Goal: Task Accomplishment & Management: Use online tool/utility

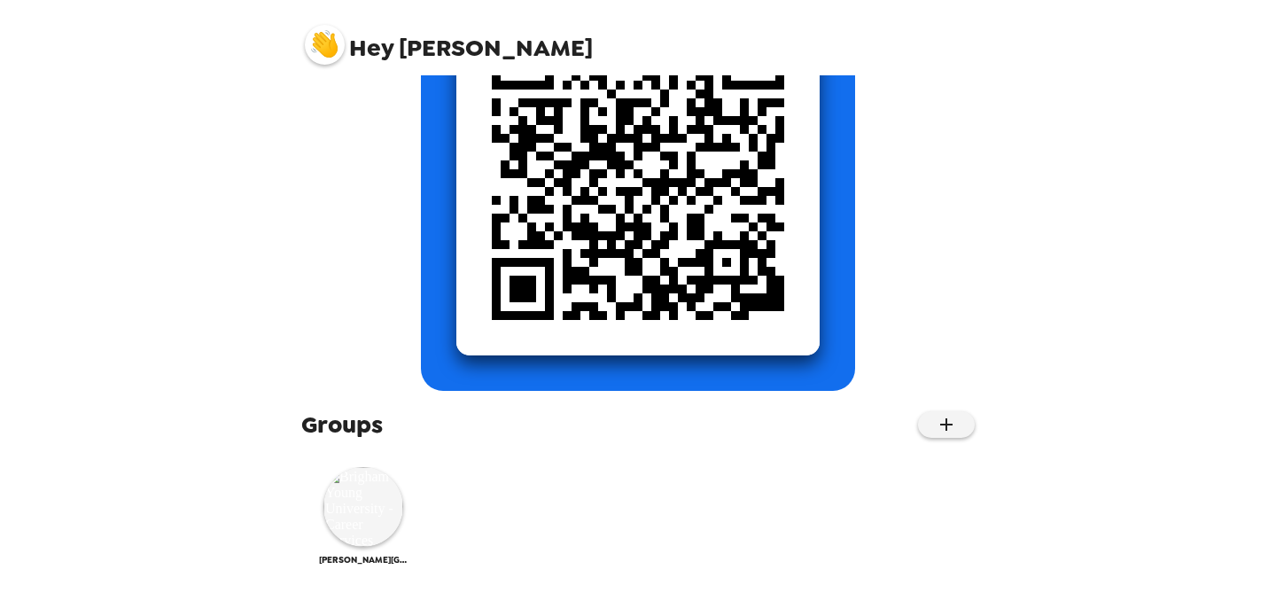
scroll to position [277, 0]
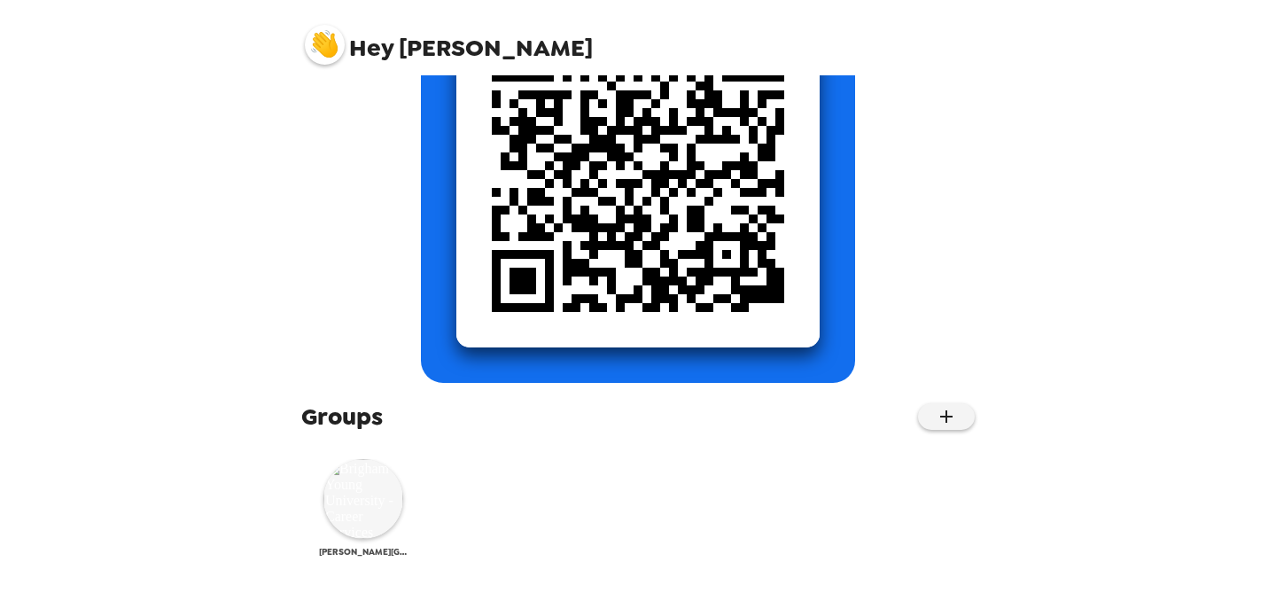
click at [351, 514] on img at bounding box center [364, 499] width 80 height 80
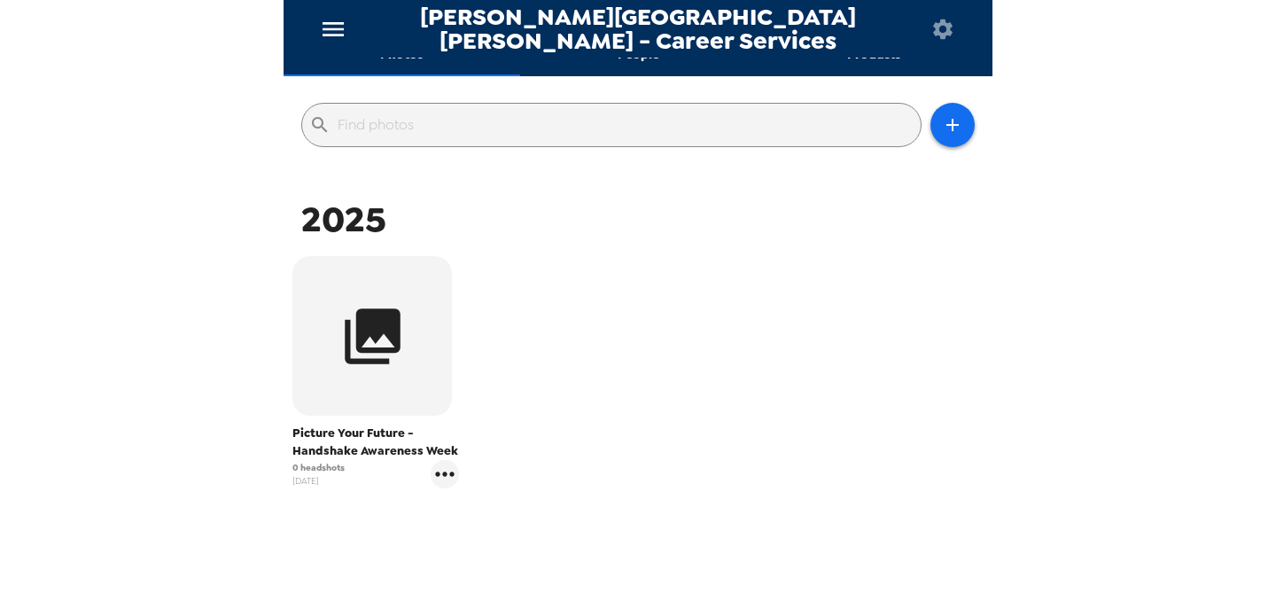
scroll to position [252, 0]
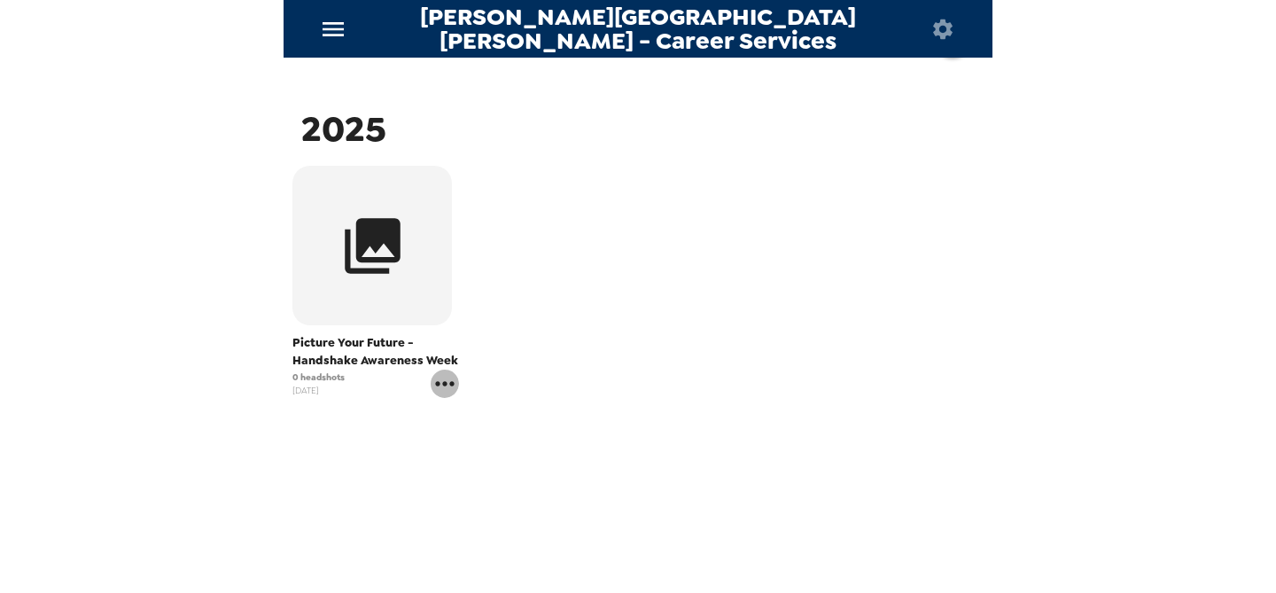
click at [441, 385] on icon "gallery menu" at bounding box center [445, 384] width 28 height 28
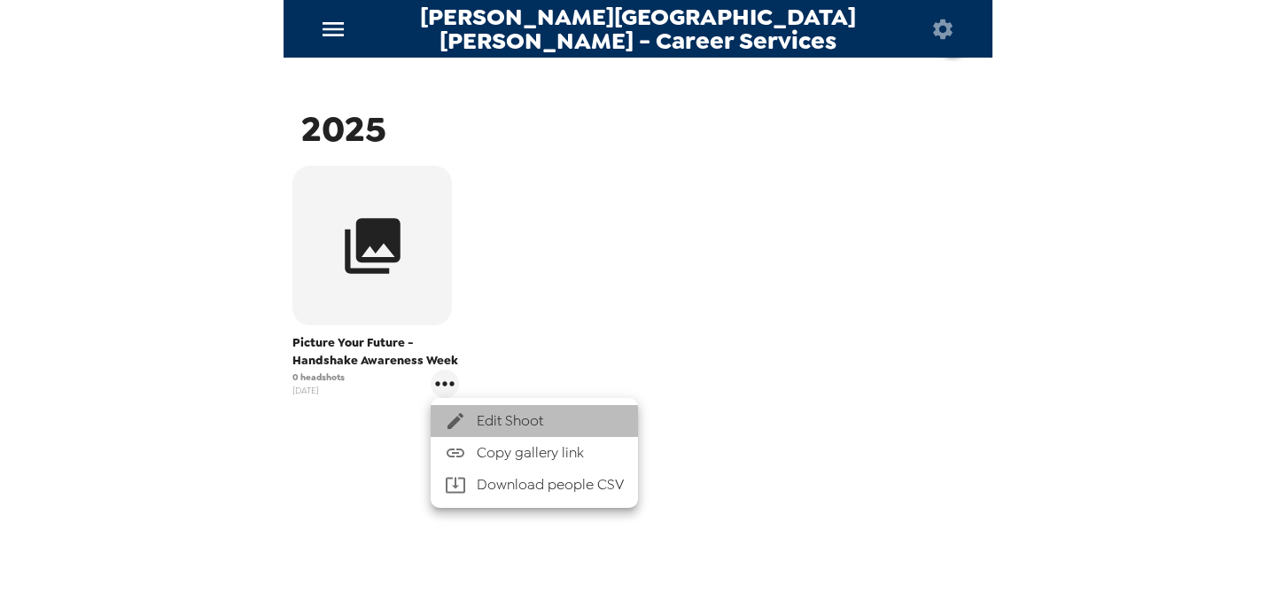
click at [488, 420] on span "Edit Shoot" at bounding box center [550, 420] width 147 height 21
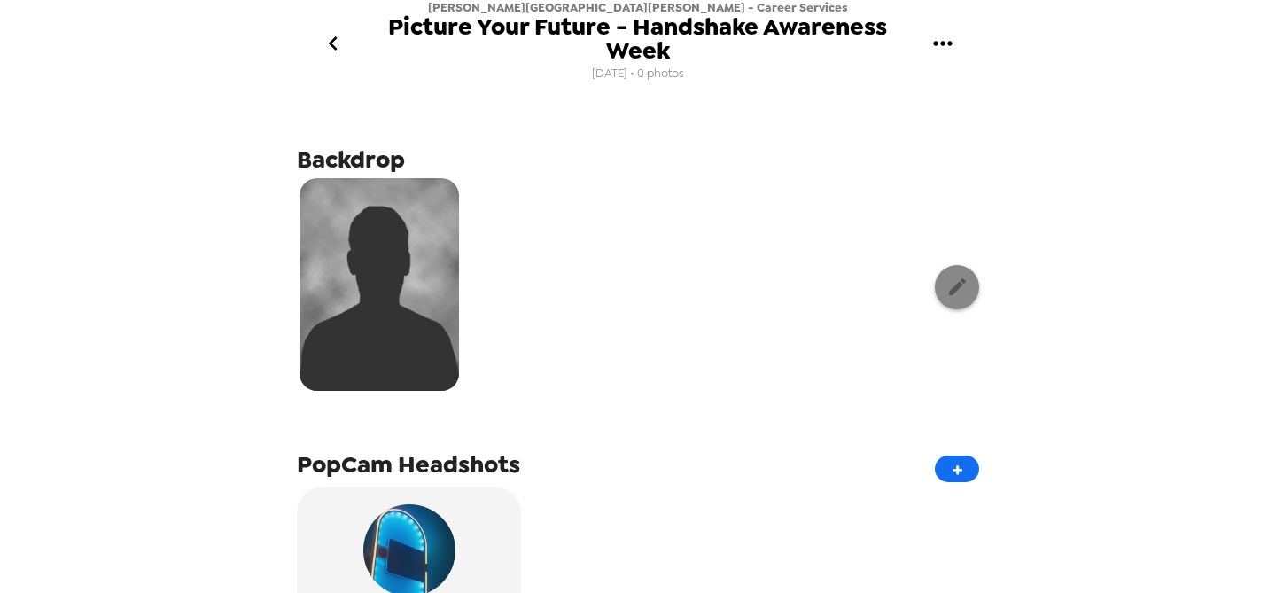
click at [963, 280] on icon "button" at bounding box center [957, 286] width 17 height 17
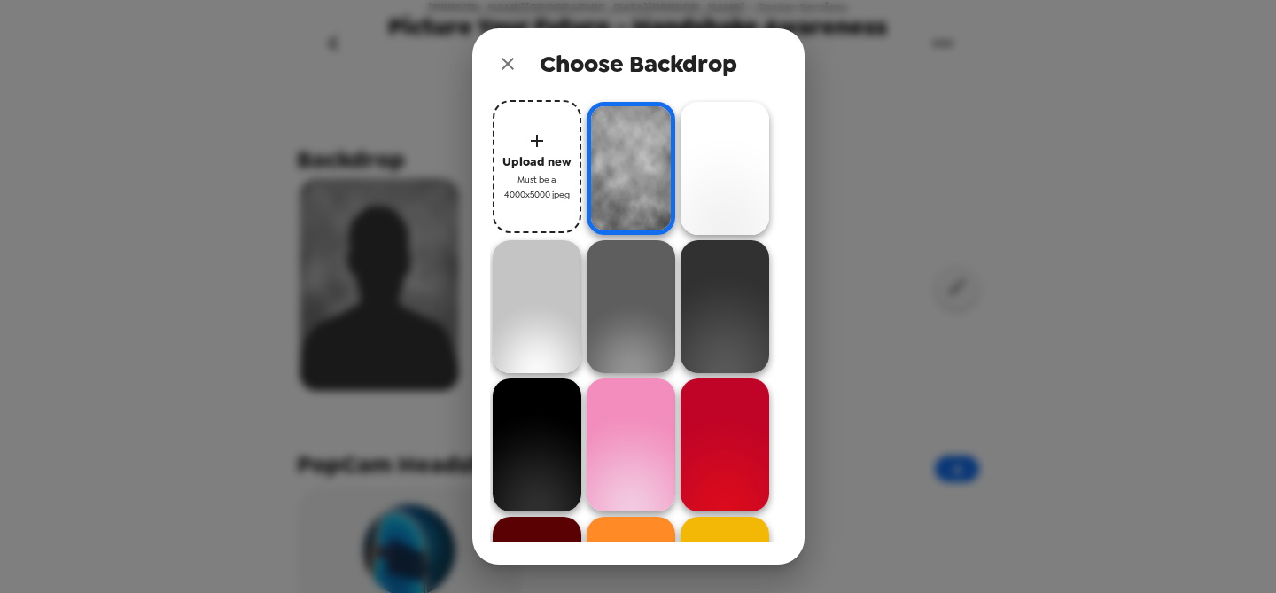
click at [776, 192] on div "Upload new Must be a 4000x5000 jpeg" at bounding box center [638, 320] width 297 height 443
click at [753, 192] on img at bounding box center [725, 168] width 89 height 133
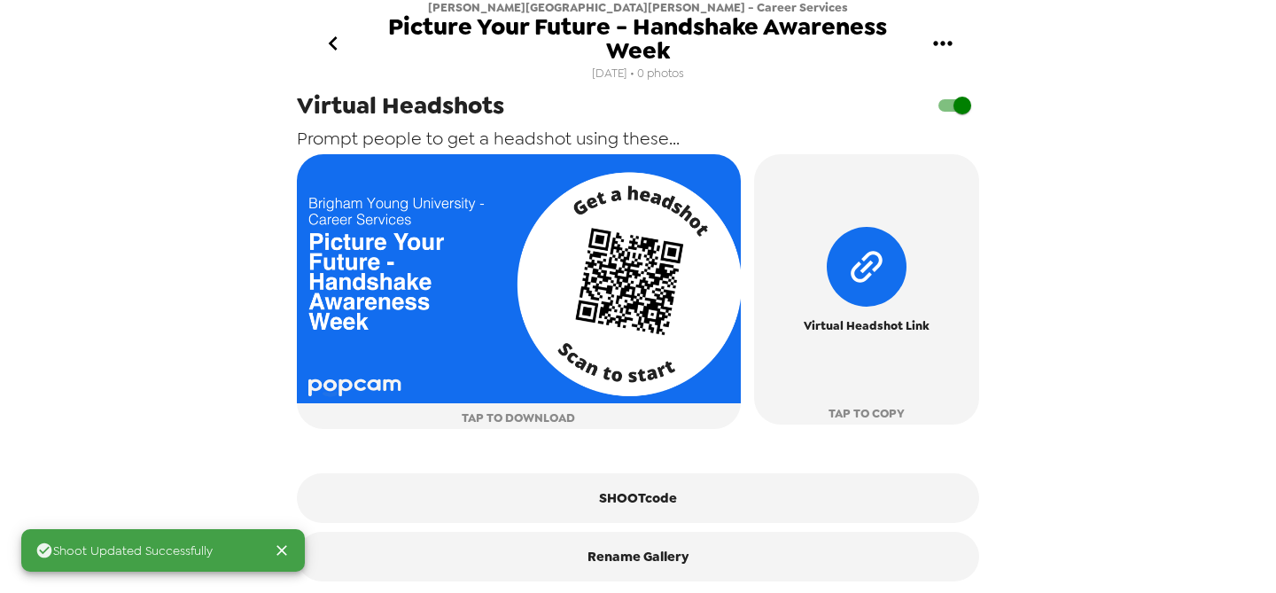
scroll to position [710, 0]
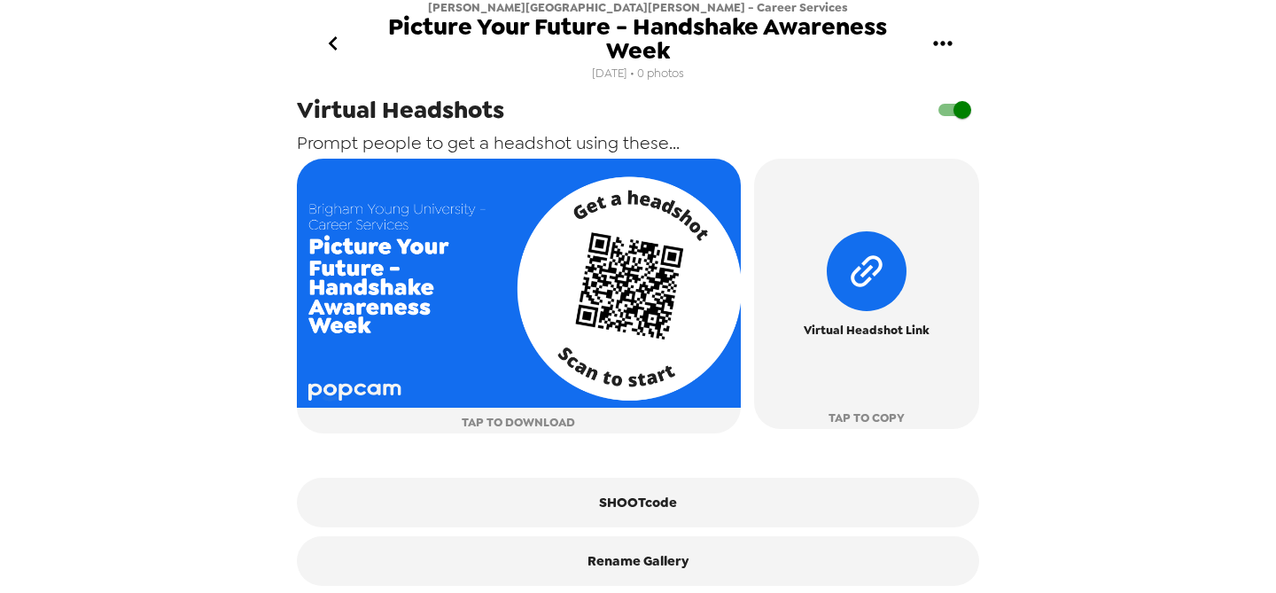
scroll to position [710, 0]
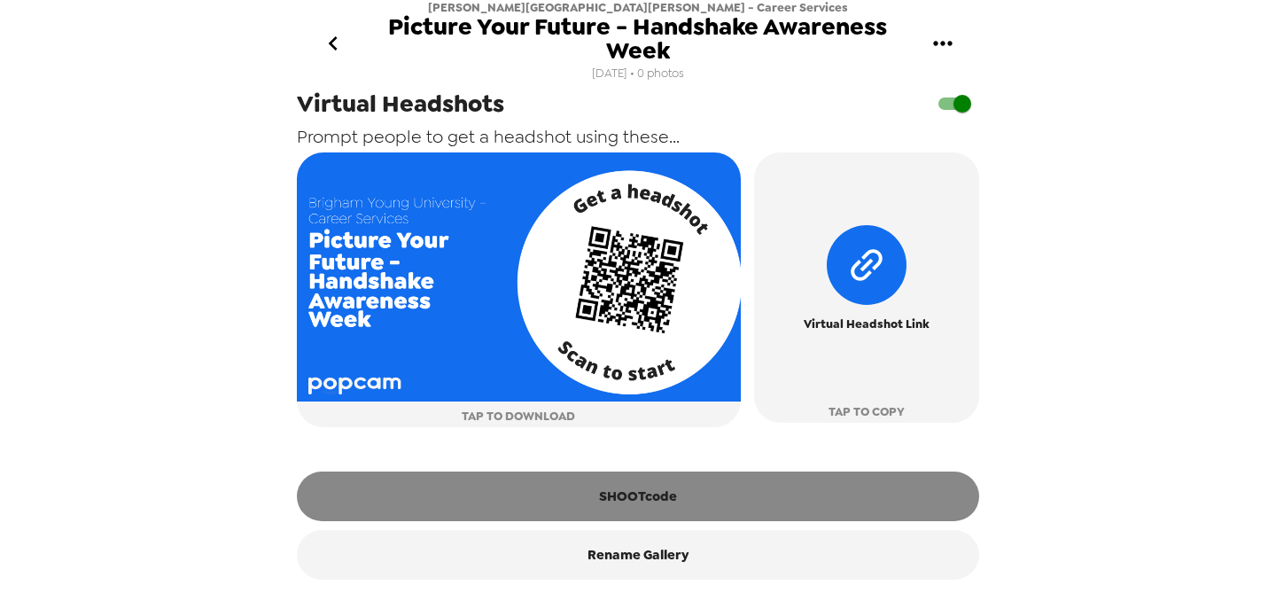
click at [591, 490] on button "SHOOTcode" at bounding box center [638, 497] width 683 height 50
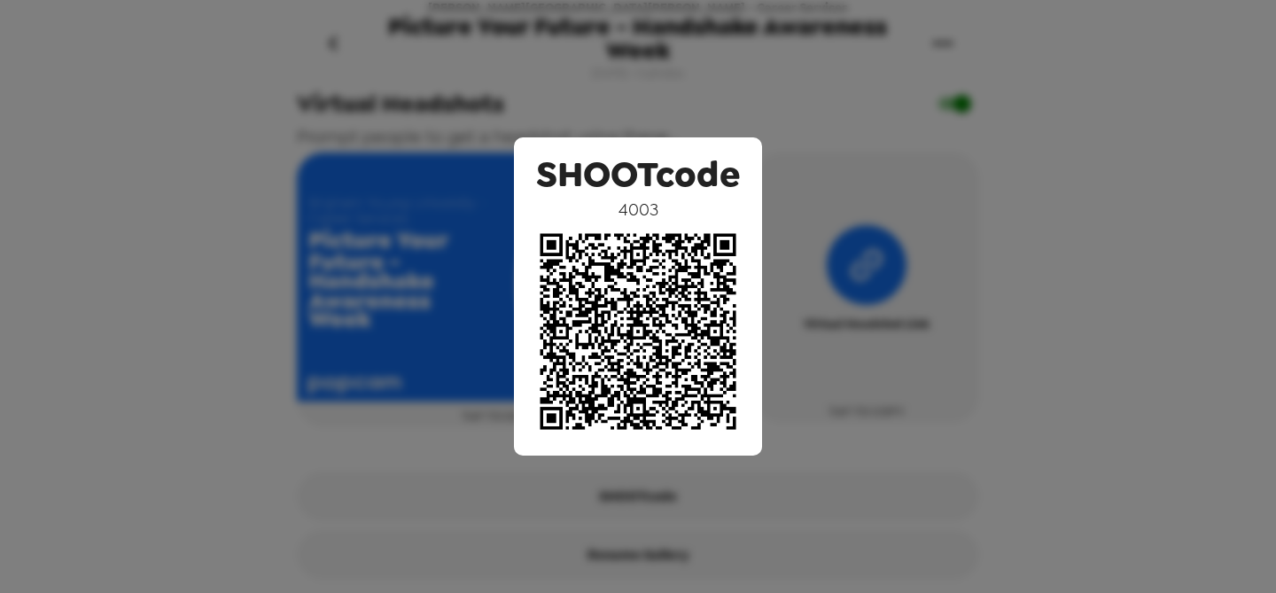
click at [1059, 161] on div "SHOOTcode 4003" at bounding box center [638, 296] width 1276 height 593
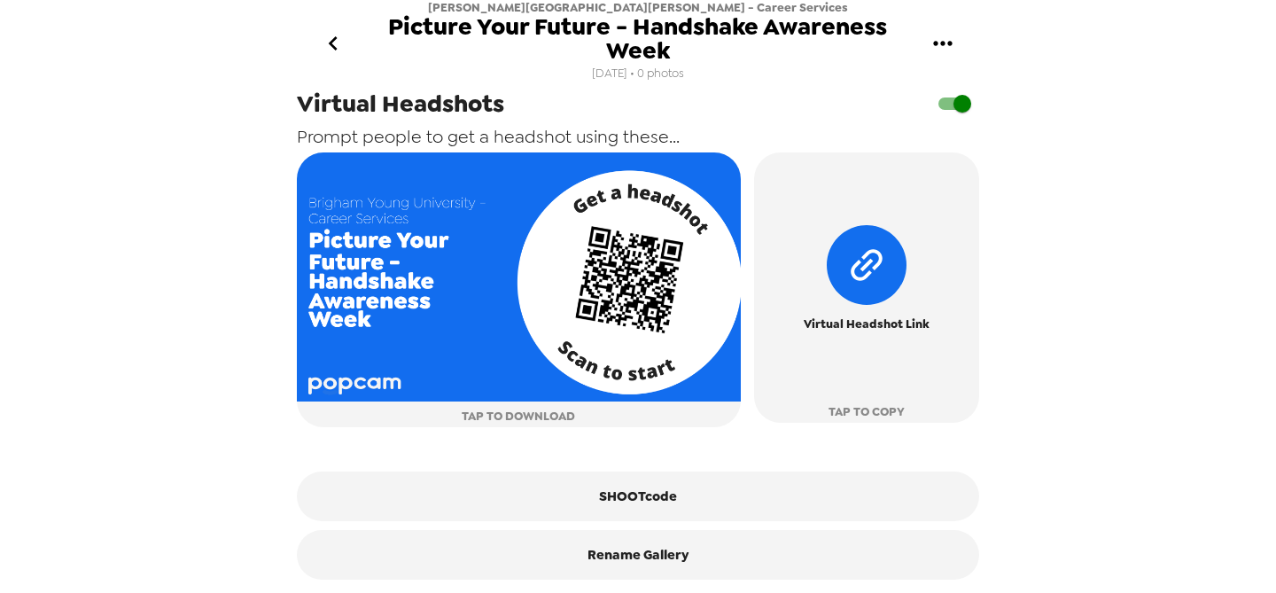
scroll to position [0, 0]
